Goal: Information Seeking & Learning: Get advice/opinions

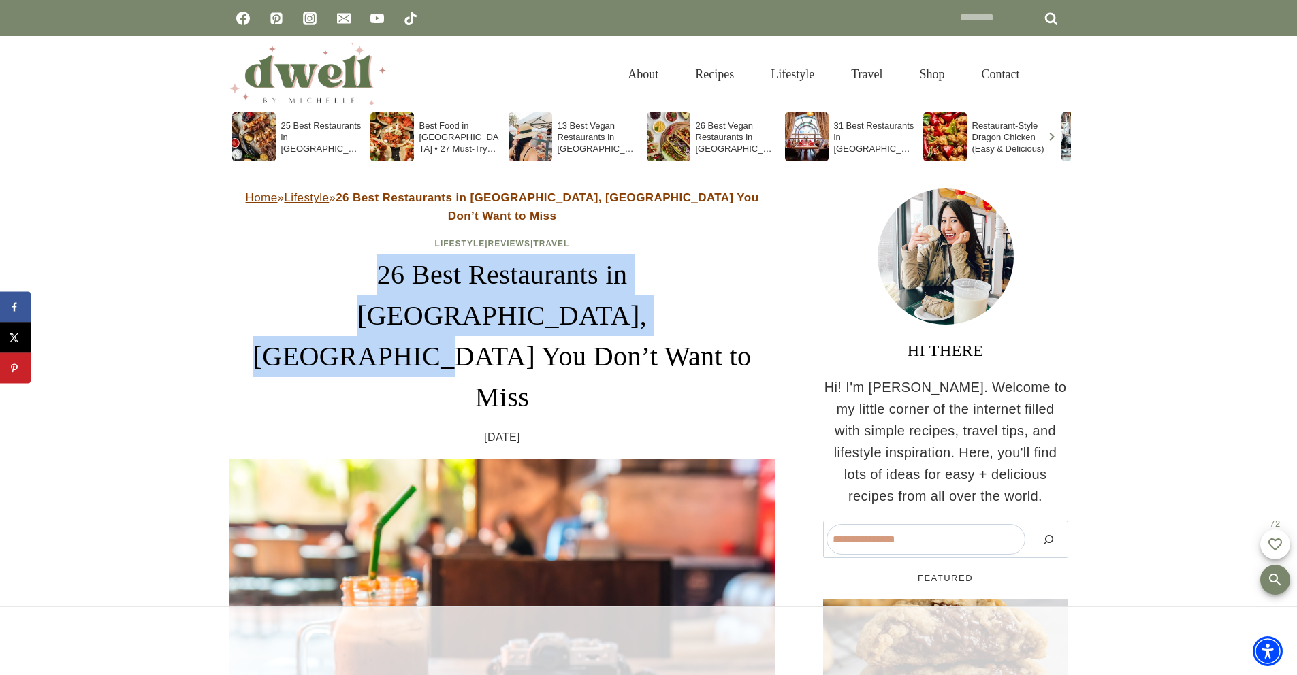
drag, startPoint x: 242, startPoint y: 254, endPoint x: 786, endPoint y: 282, distance: 544.8
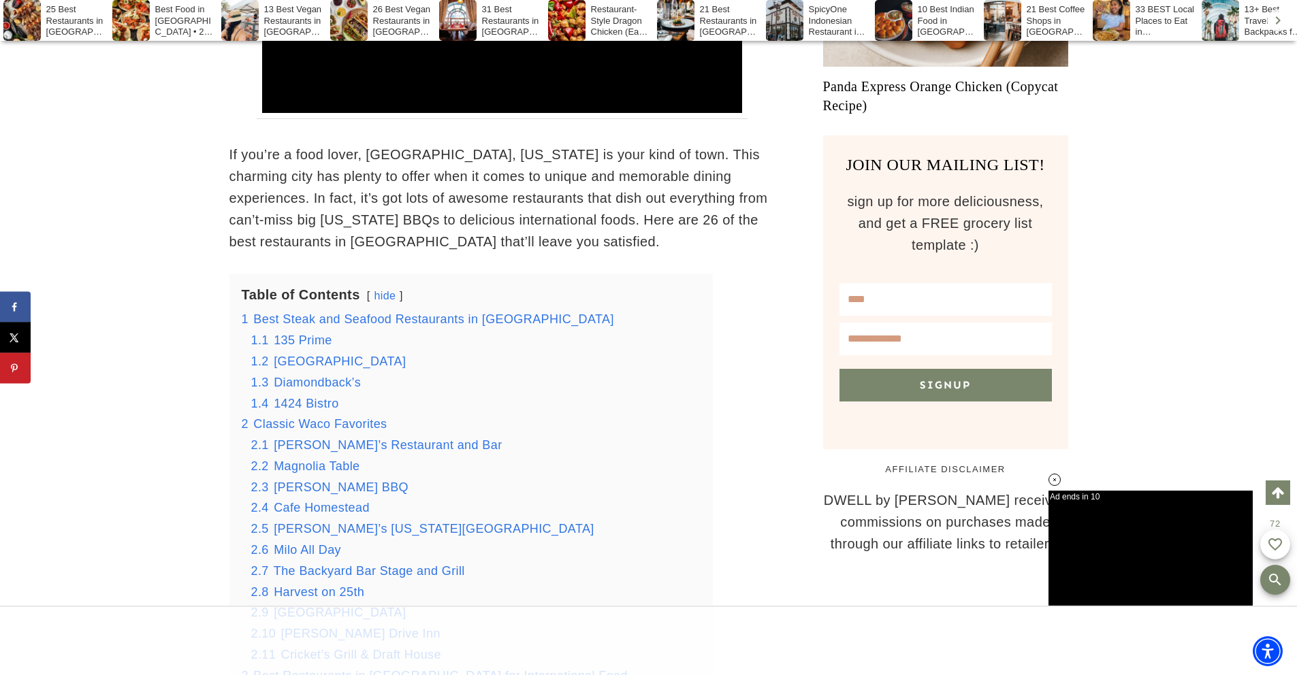
scroll to position [1099, 0]
click at [403, 312] on span "Best Steak and Seafood Restaurants in [GEOGRAPHIC_DATA]" at bounding box center [433, 319] width 361 height 14
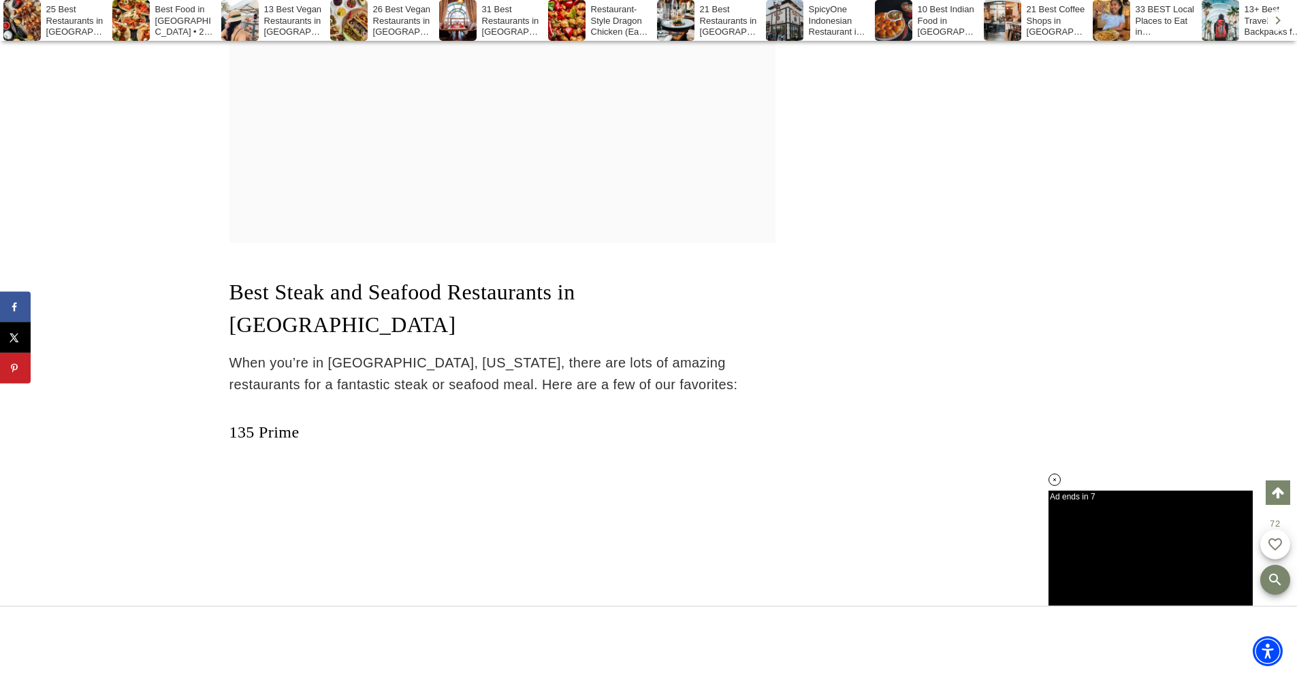
scroll to position [2162, 0]
click at [253, 424] on link "135 Prime" at bounding box center [264, 433] width 70 height 18
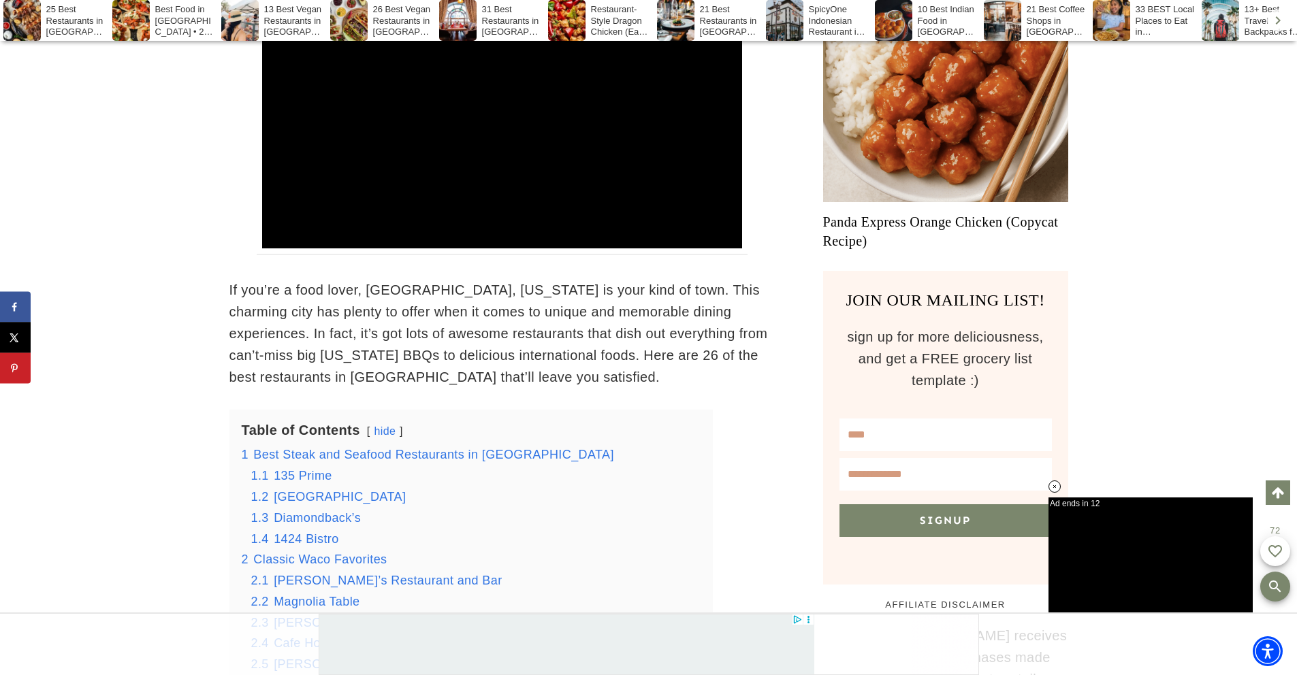
scroll to position [795, 0]
